Goal: Task Accomplishment & Management: Manage account settings

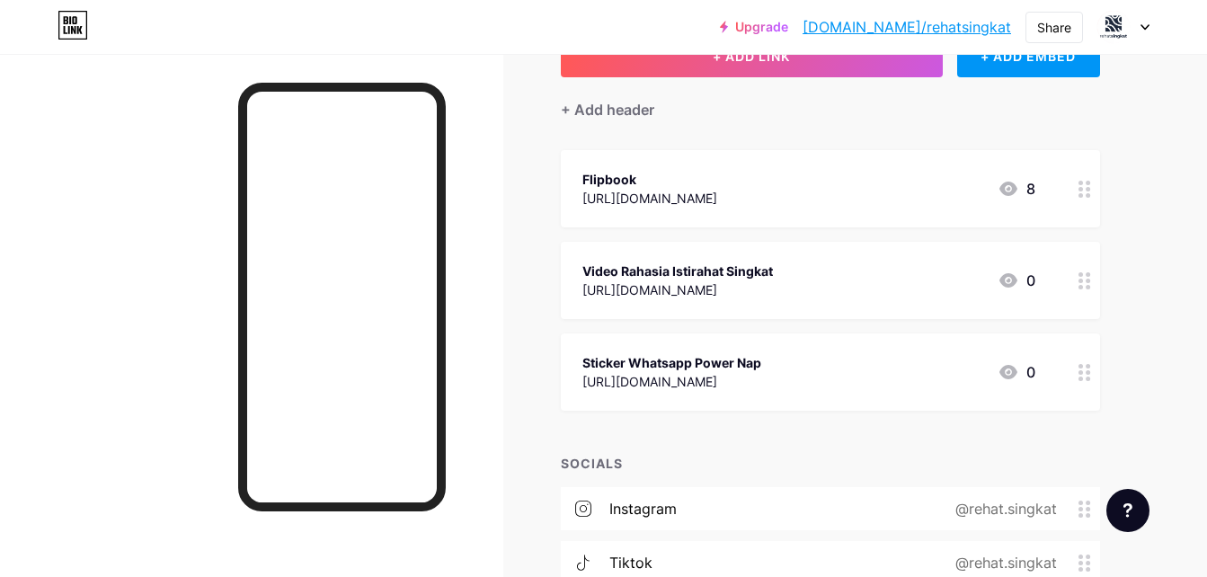
scroll to position [164, 0]
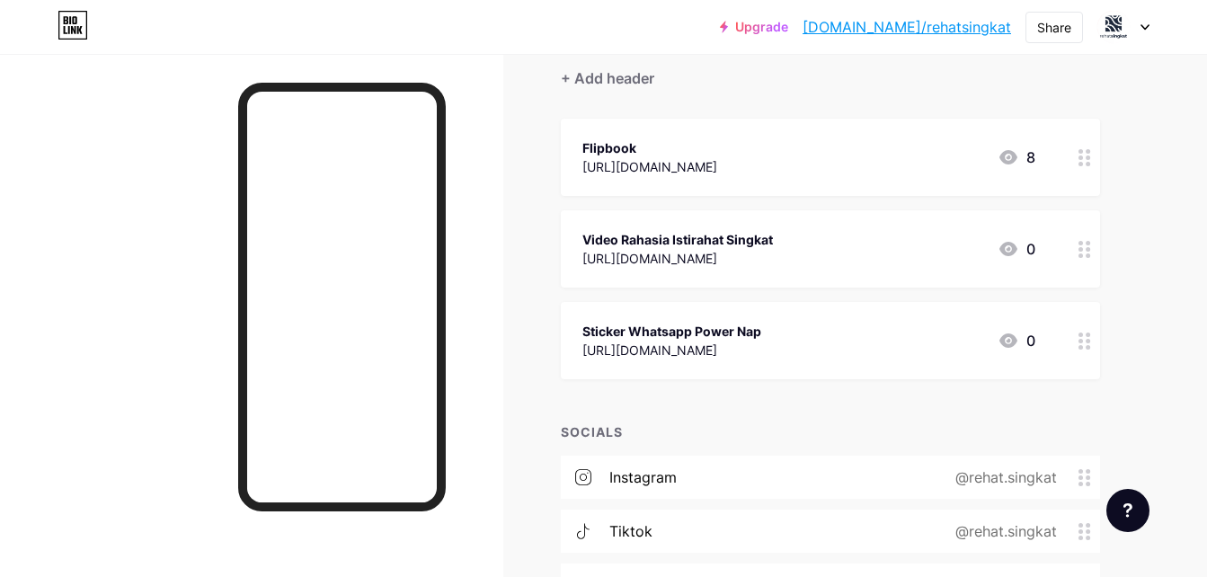
click at [767, 388] on div "+ ADD LINK + ADD EMBED + Add header Flipbook [URL][DOMAIN_NAME] 8 Video Rahasia…" at bounding box center [830, 305] width 539 height 604
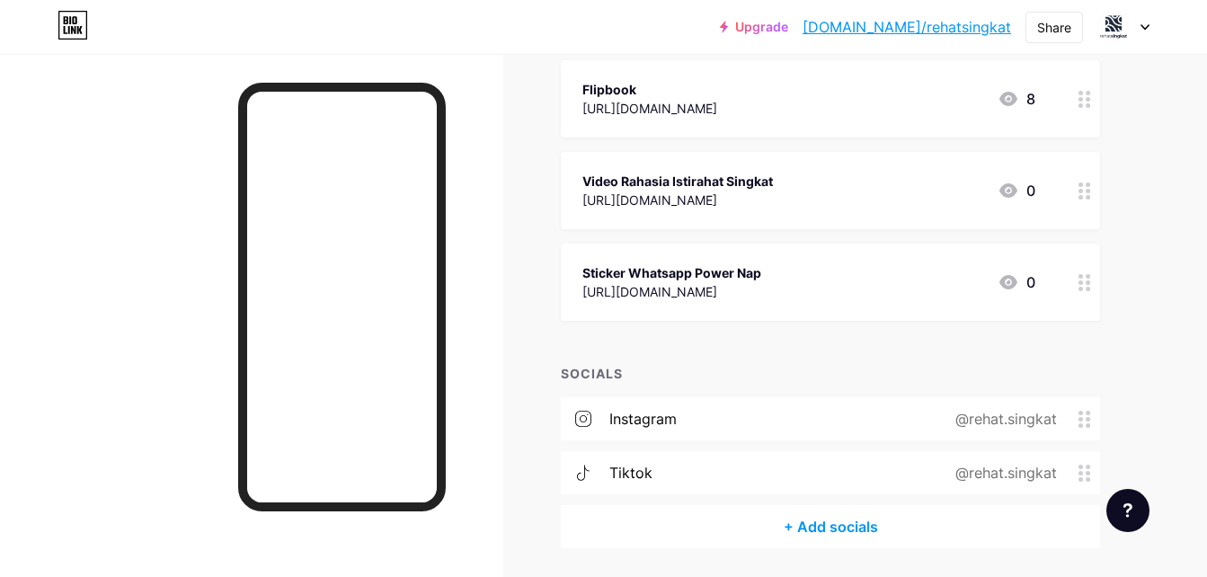
scroll to position [254, 0]
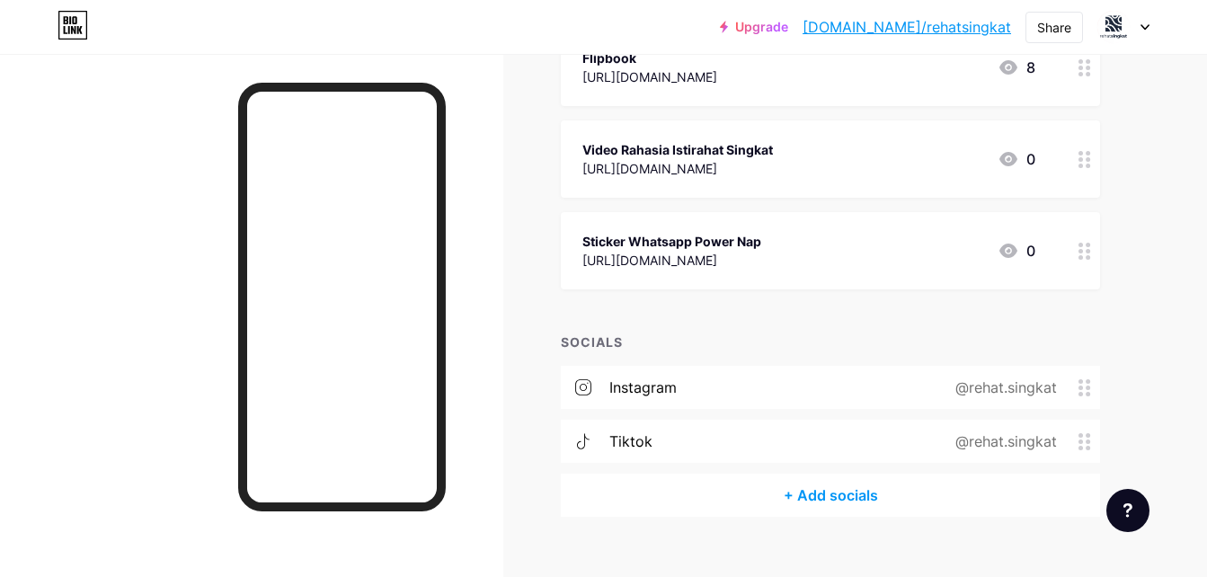
click at [973, 381] on div "@rehat.singkat" at bounding box center [1002, 388] width 152 height 22
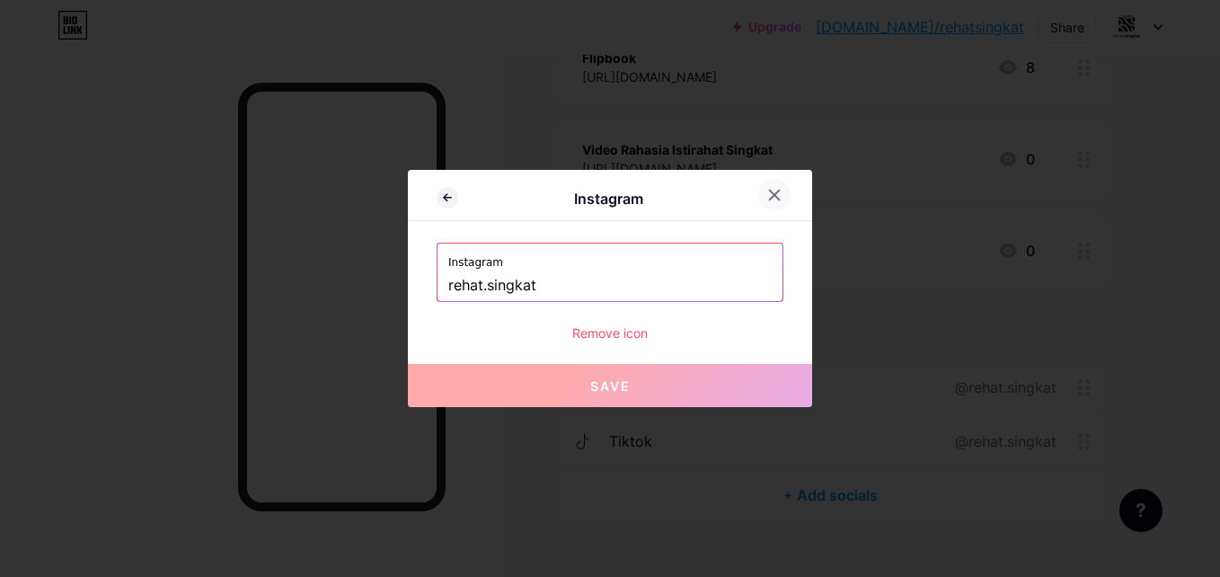
click at [770, 187] on div at bounding box center [774, 195] width 32 height 32
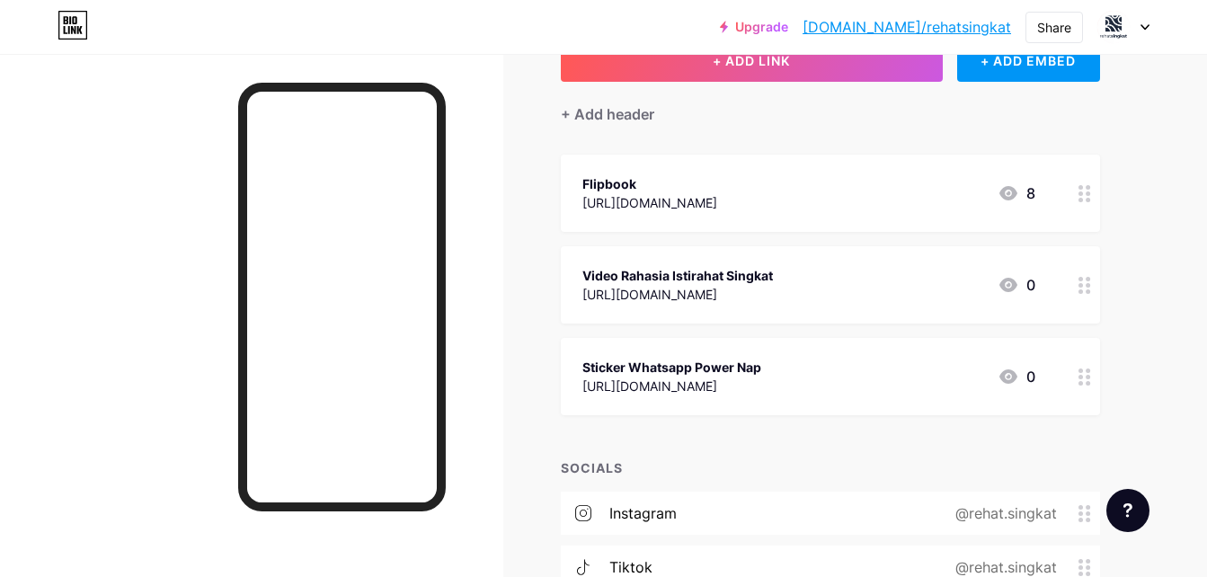
scroll to position [0, 0]
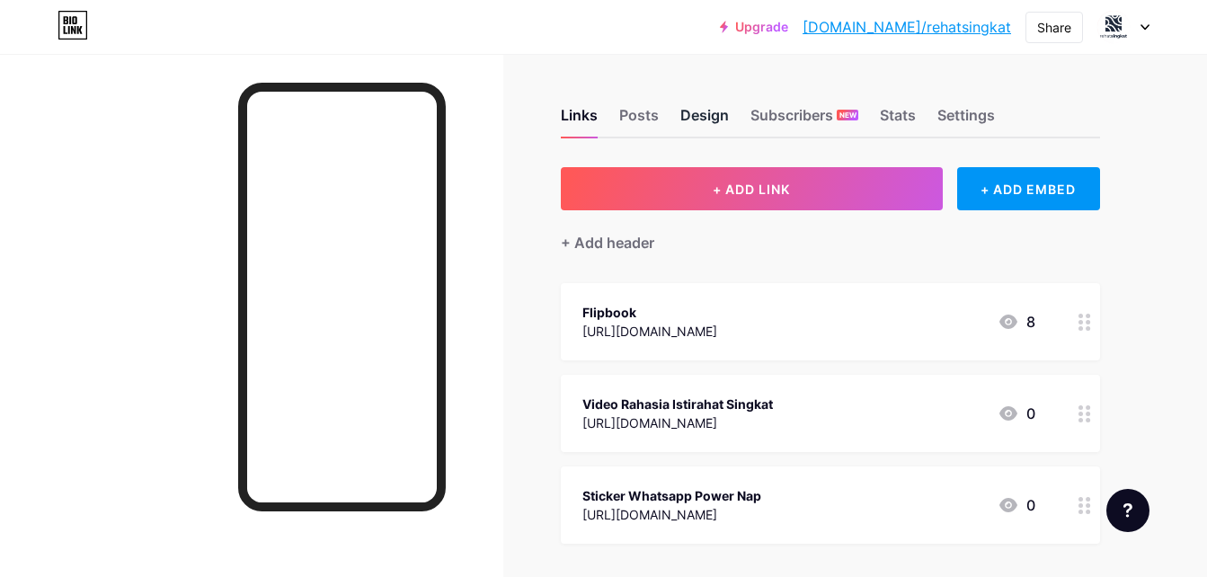
click at [708, 111] on div "Design" at bounding box center [704, 120] width 49 height 32
click at [991, 113] on div "Settings" at bounding box center [966, 120] width 58 height 32
click at [902, 117] on div "Stats" at bounding box center [898, 120] width 36 height 32
click at [778, 111] on div "Subscribers NEW" at bounding box center [804, 120] width 108 height 32
click at [713, 106] on div "Design" at bounding box center [704, 120] width 49 height 32
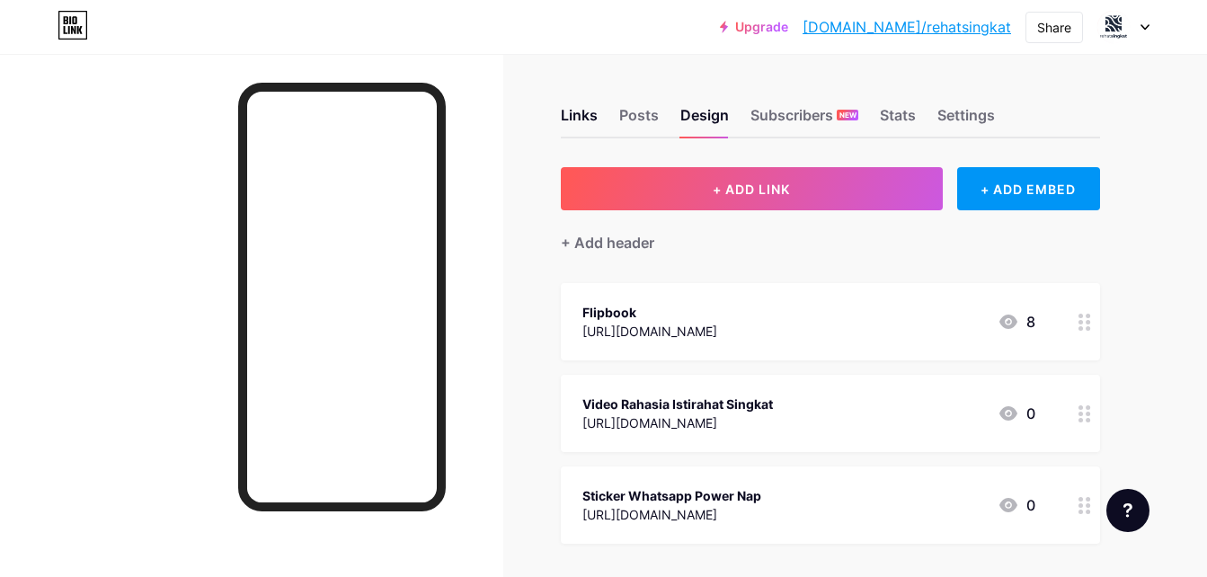
click at [926, 117] on div "Links Posts Design Subscribers NEW Stats Settings" at bounding box center [830, 106] width 539 height 63
click at [953, 115] on div "Settings" at bounding box center [966, 120] width 58 height 32
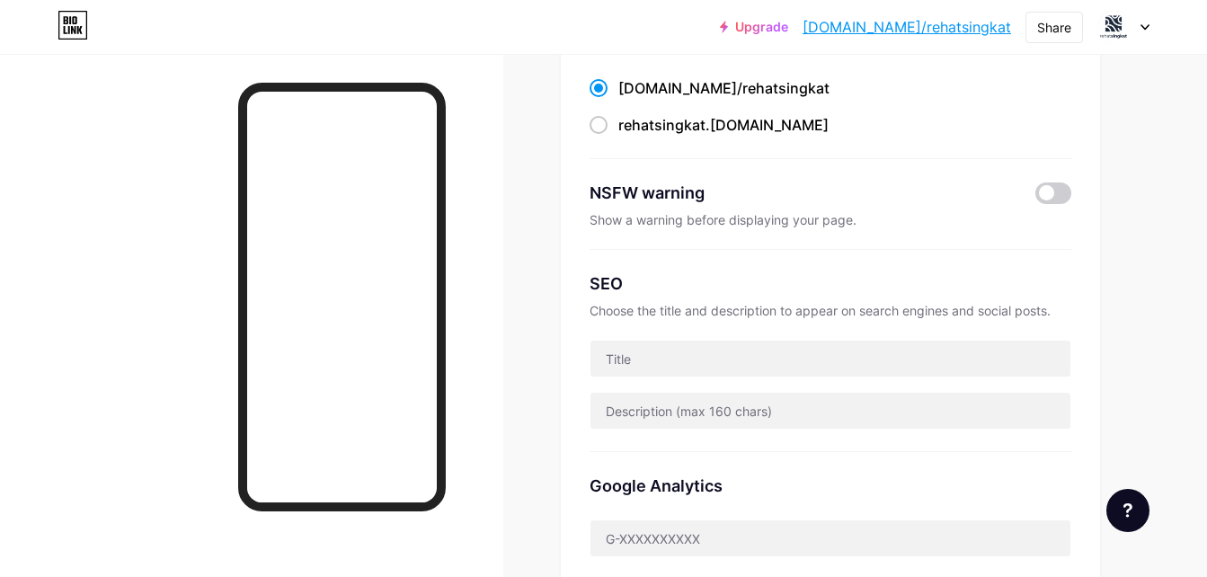
scroll to position [270, 0]
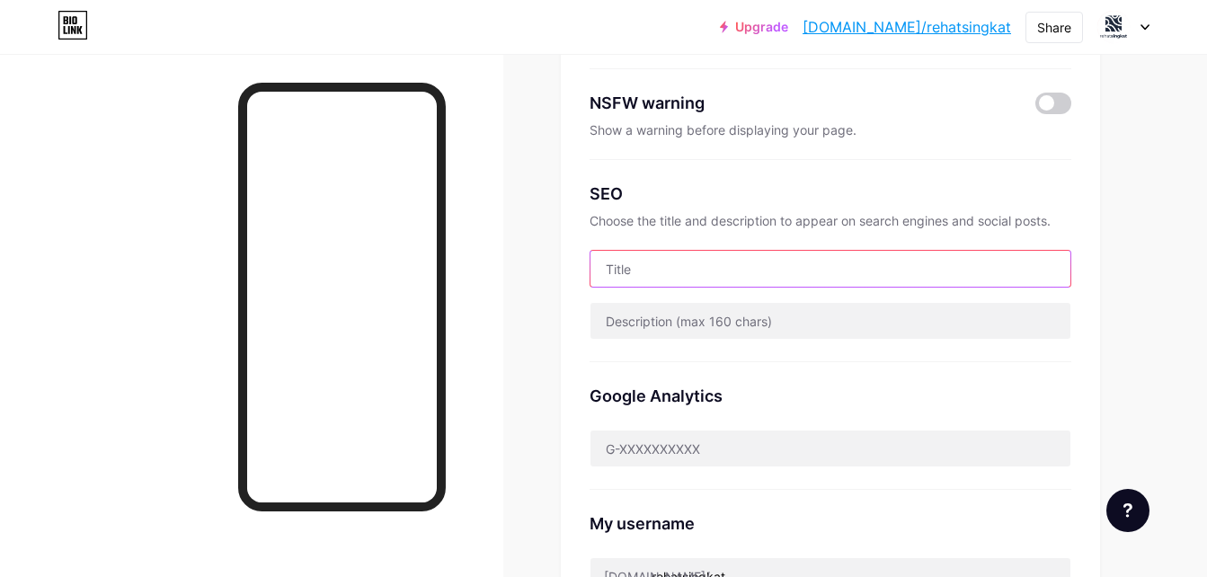
click at [913, 272] on input "text" at bounding box center [830, 269] width 480 height 36
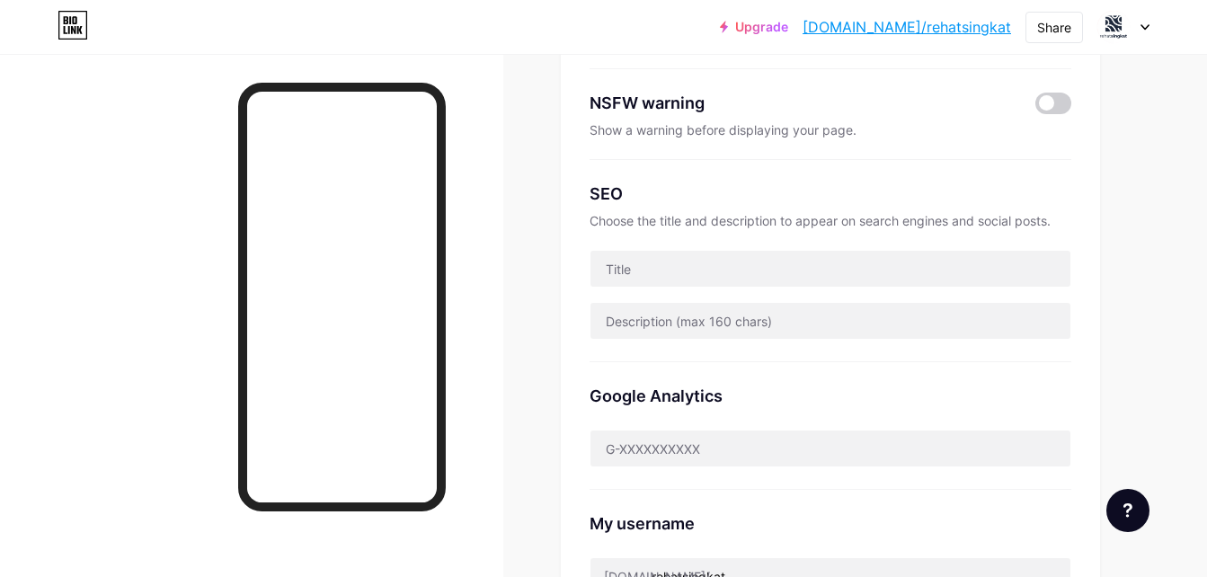
click at [1056, 409] on div "Google Analytics" at bounding box center [830, 426] width 482 height 128
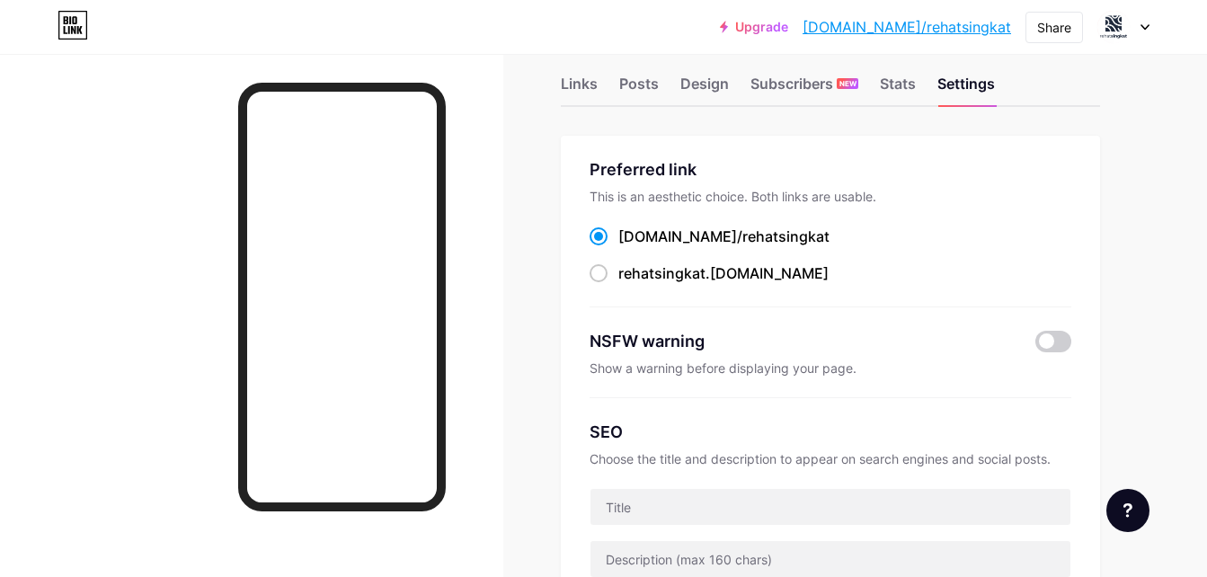
scroll to position [0, 0]
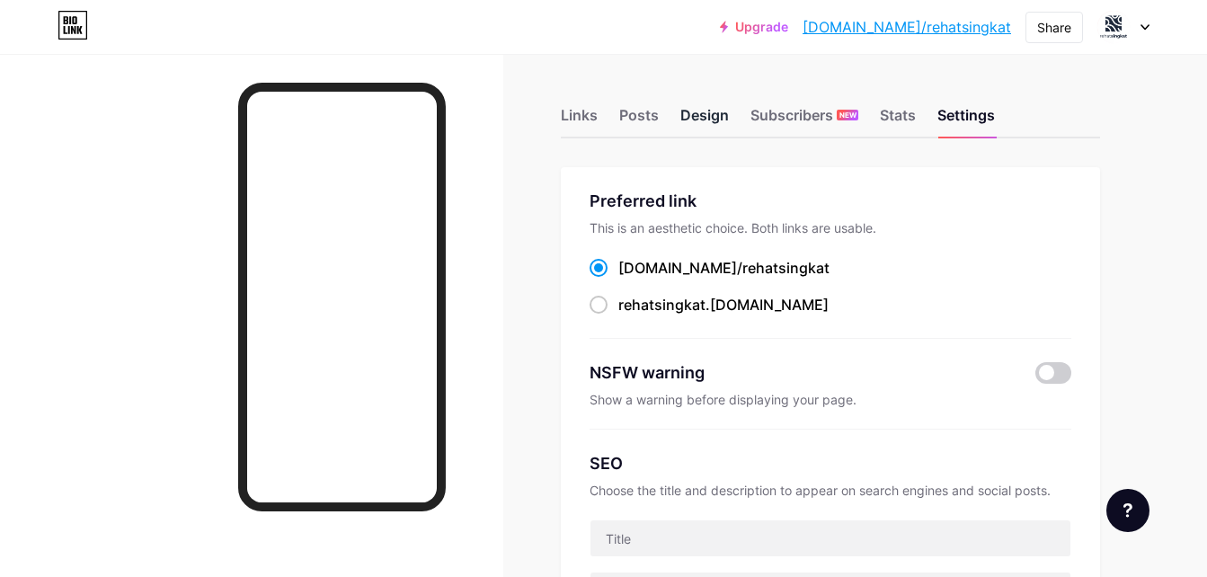
click at [701, 118] on div "Design" at bounding box center [704, 120] width 49 height 32
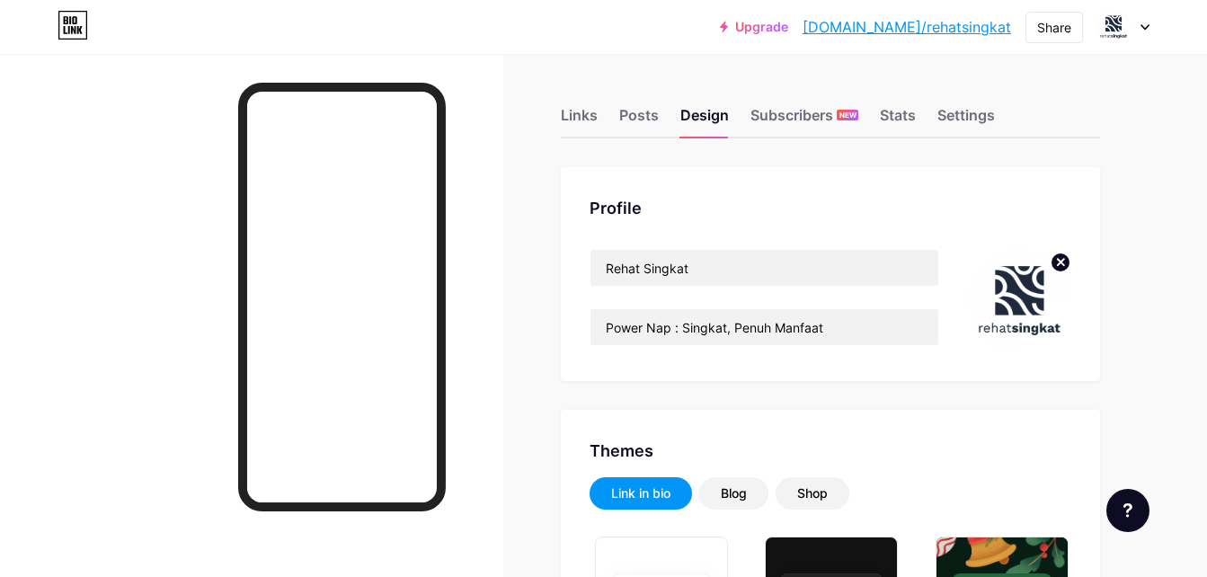
type input "#dbe7f6"
type input "#ffffff"
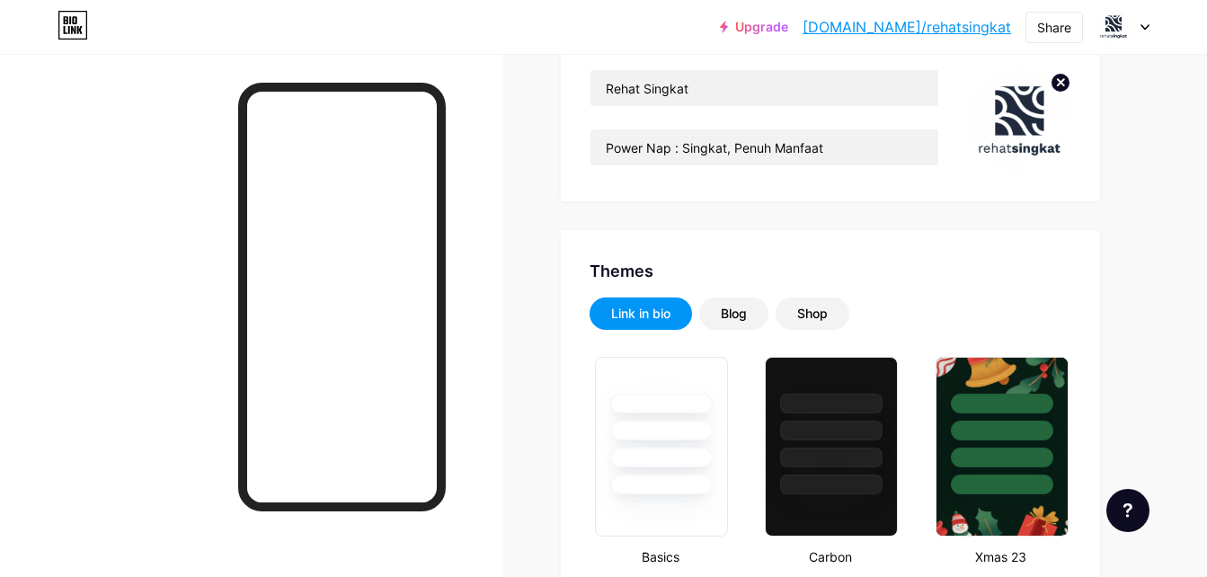
scroll to position [78, 0]
